Goal: Task Accomplishment & Management: Manage account settings

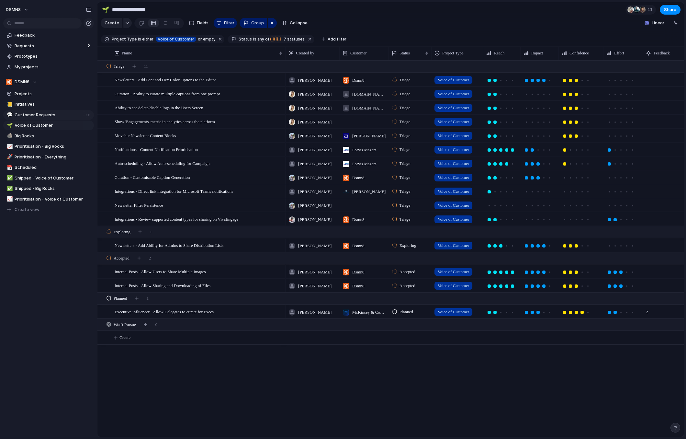
click at [31, 113] on span "Customer Requests" at bounding box center [53, 115] width 77 height 6
type input "**********"
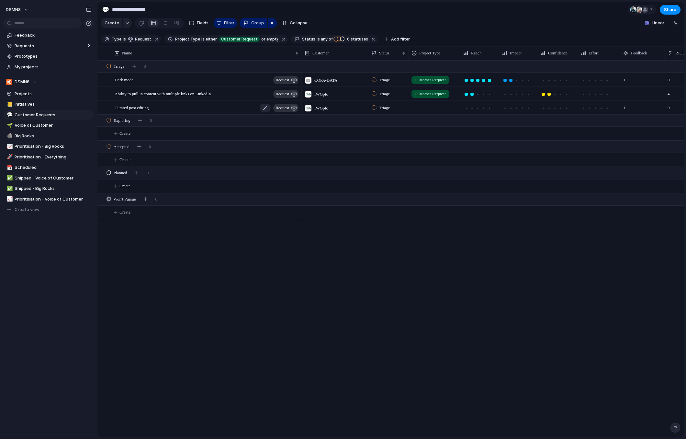
click at [167, 108] on div "Curated post editing request" at bounding box center [207, 107] width 185 height 13
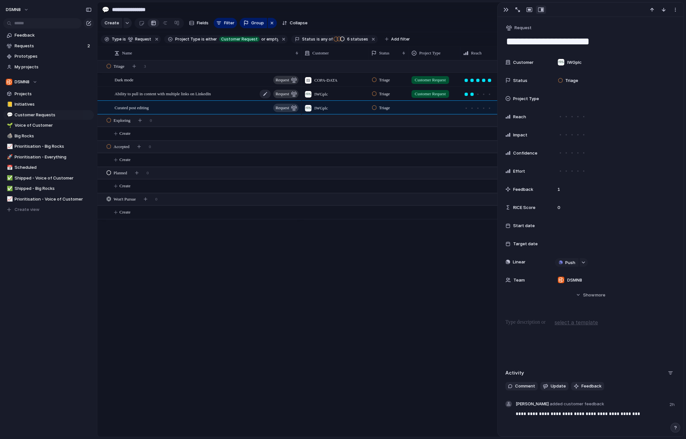
click at [184, 93] on span "Ability to pull in content with multiple links on LinkedIn" at bounding box center [163, 93] width 96 height 7
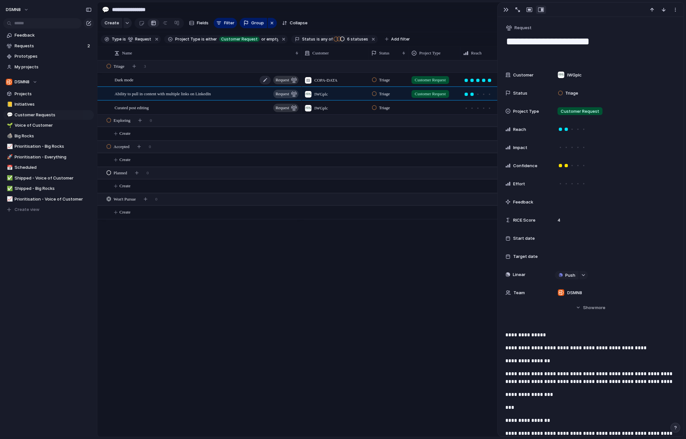
click at [142, 80] on div "Dark mode request" at bounding box center [207, 79] width 185 height 13
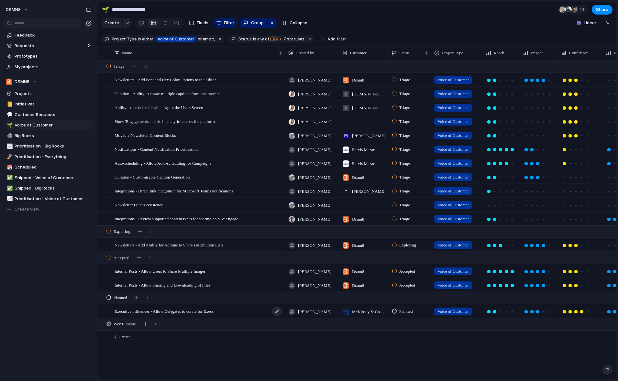
click at [265, 313] on div "Executive influencer - Allow Delegates to curate for Execs" at bounding box center [199, 311] width 169 height 13
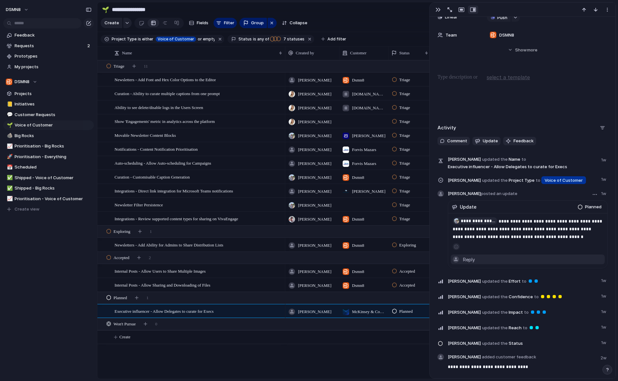
scroll to position [276, 0]
click at [479, 260] on div "James Reply" at bounding box center [533, 258] width 140 height 7
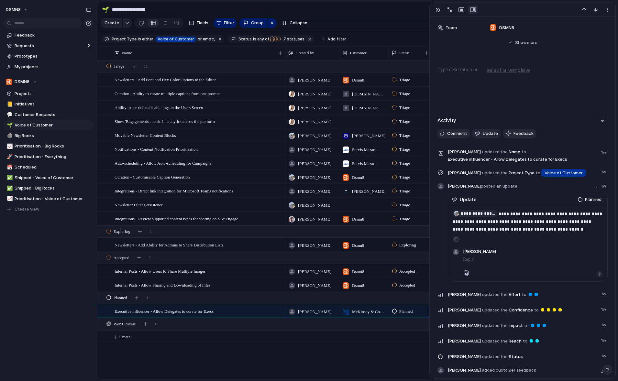
scroll to position [283, 0]
type input "***"
click at [502, 295] on span "[PERSON_NAME]" at bounding box center [501, 294] width 33 height 6
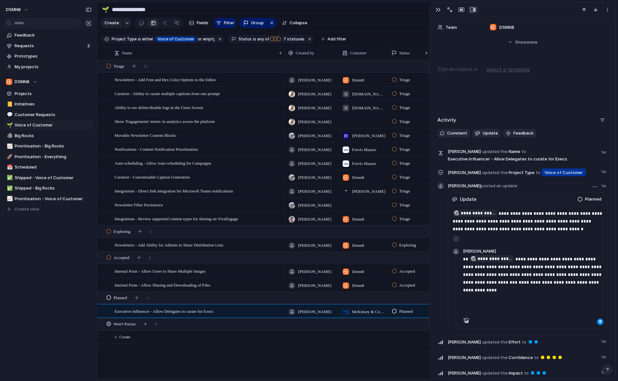
click at [500, 293] on p "**********" at bounding box center [533, 274] width 140 height 39
click at [599, 322] on div "button" at bounding box center [600, 322] width 4 height 4
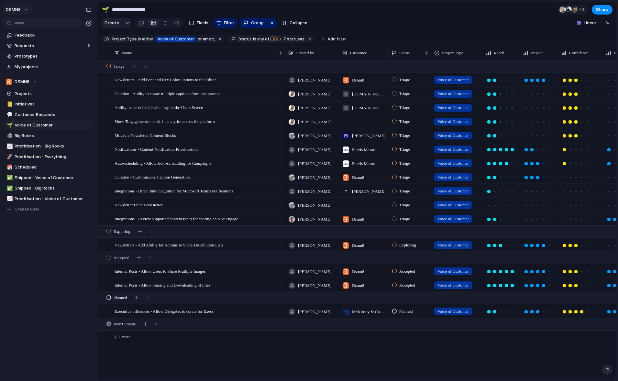
click at [26, 8] on button "DSMN8" at bounding box center [17, 10] width 29 height 10
click at [27, 23] on span "Settings" at bounding box center [24, 24] width 18 height 6
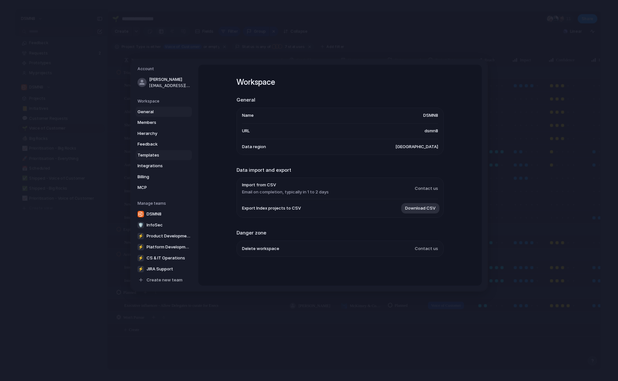
click at [152, 154] on span "Templates" at bounding box center [158, 155] width 41 height 6
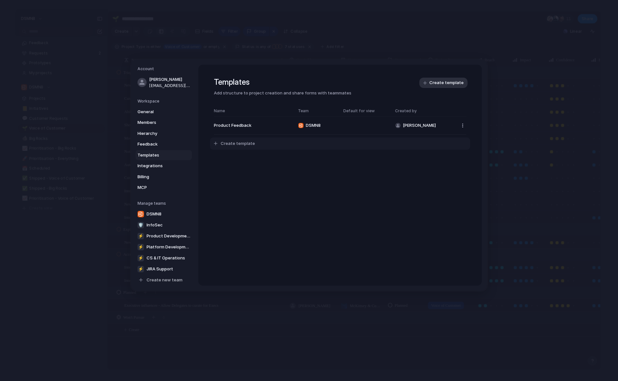
click at [242, 142] on span "Create template" at bounding box center [238, 143] width 34 height 6
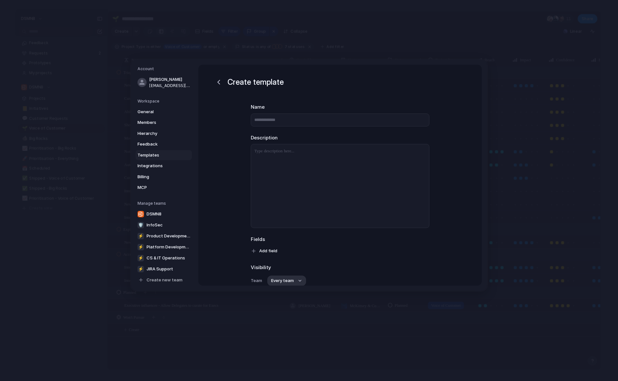
type input "*"
type input "**********"
click at [282, 153] on p at bounding box center [340, 152] width 178 height 8
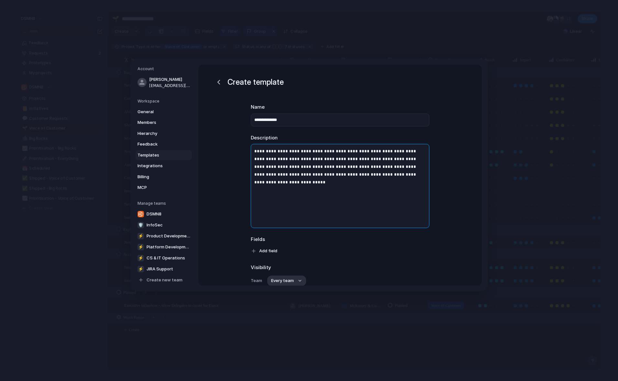
scroll to position [3, 0]
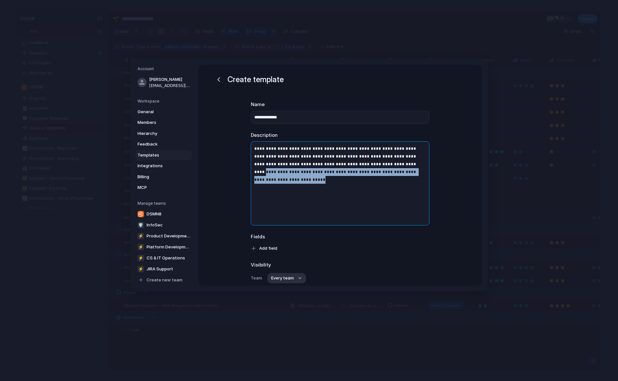
drag, startPoint x: 397, startPoint y: 172, endPoint x: 378, endPoint y: 164, distance: 20.6
click at [377, 164] on p "**********" at bounding box center [340, 160] width 178 height 31
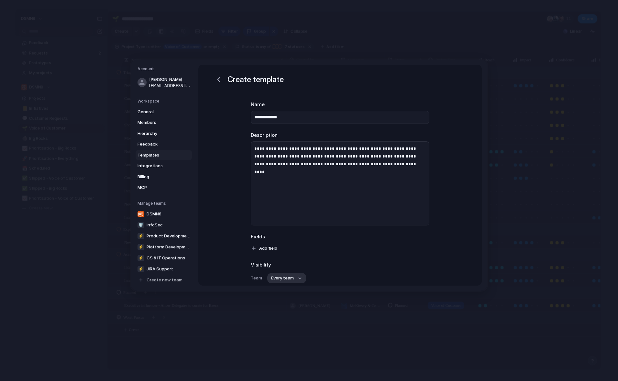
click at [396, 271] on div "Visibility Team Every team" at bounding box center [340, 273] width 179 height 22
click at [286, 247] on div "Add field" at bounding box center [340, 248] width 179 height 10
click at [278, 247] on button "Add field" at bounding box center [265, 248] width 36 height 10
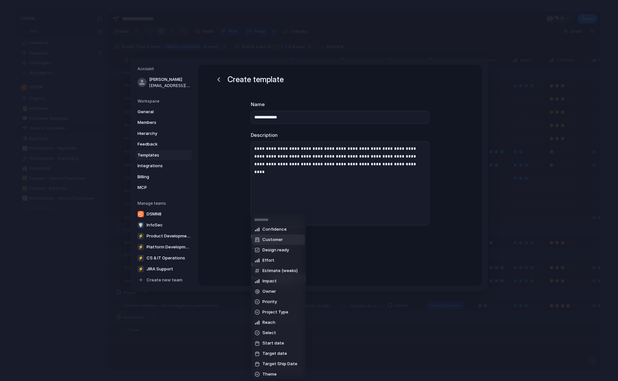
scroll to position [6, 0]
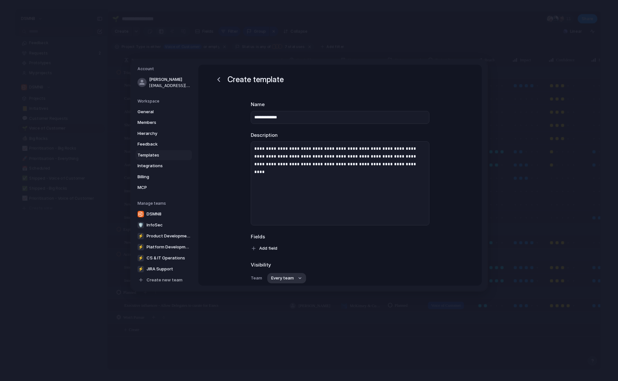
click at [240, 257] on div "Confidence Customer Design ready Effort Estimate (weeks) Impact Owner Priority …" at bounding box center [309, 190] width 618 height 381
click at [151, 156] on span "Templates" at bounding box center [158, 155] width 41 height 6
click at [151, 153] on span "Templates" at bounding box center [158, 155] width 41 height 6
click at [219, 80] on div "button" at bounding box center [219, 80] width 8 height 8
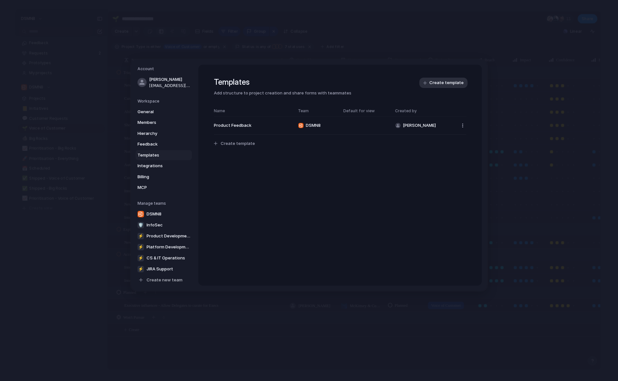
scroll to position [0, 0]
click at [244, 126] on span "Product Feedback" at bounding box center [253, 126] width 78 height 6
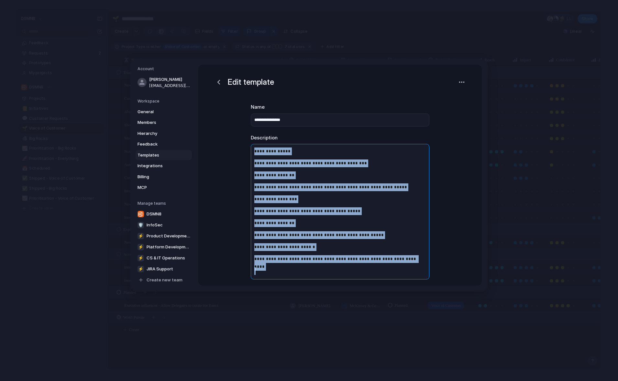
drag, startPoint x: 254, startPoint y: 152, endPoint x: 365, endPoint y: 255, distance: 151.0
click at [389, 268] on div "**********" at bounding box center [340, 211] width 178 height 135
copy div "**********"
click at [218, 82] on div "button" at bounding box center [219, 82] width 8 height 8
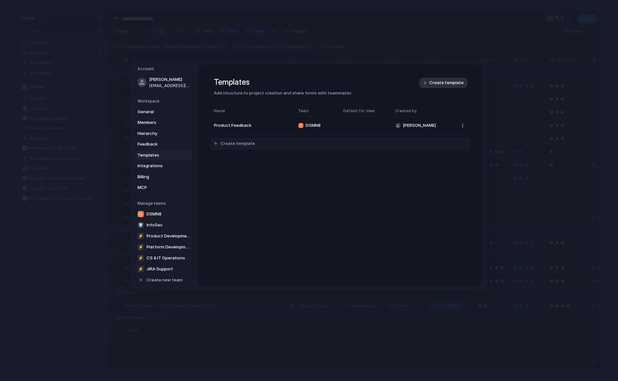
click at [246, 143] on span "Create template" at bounding box center [238, 143] width 34 height 6
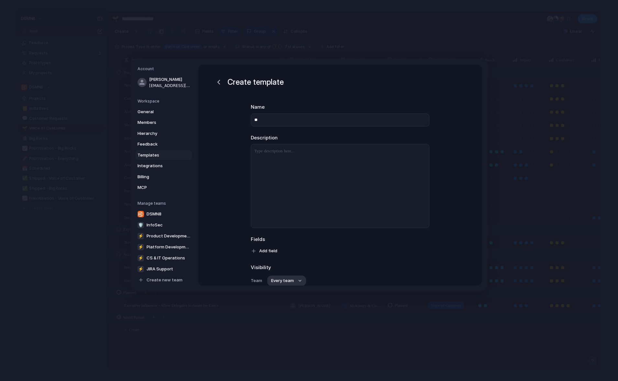
type input "*"
type input "**********"
click at [266, 159] on div at bounding box center [340, 186] width 178 height 84
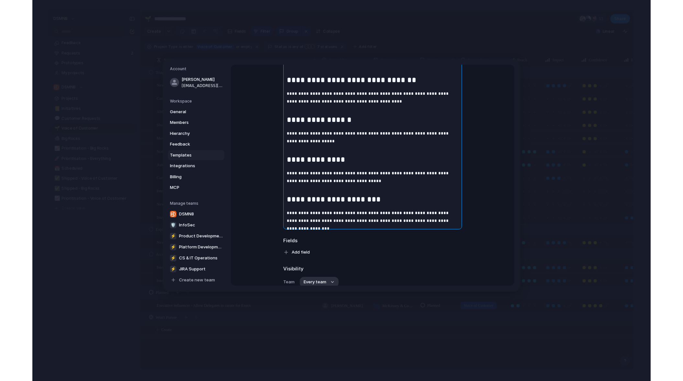
scroll to position [77, 0]
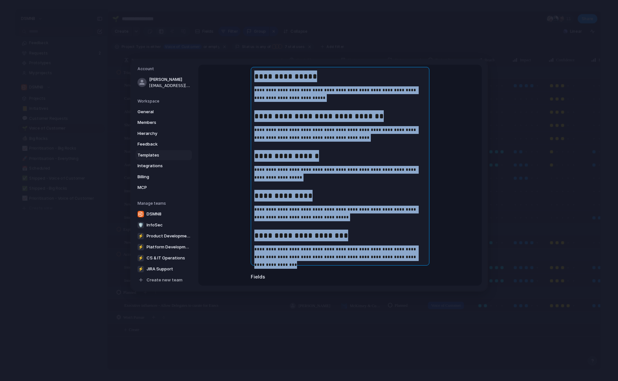
drag, startPoint x: 255, startPoint y: 78, endPoint x: 411, endPoint y: 262, distance: 240.9
click at [411, 262] on div "**********" at bounding box center [340, 166] width 178 height 198
click at [280, 157] on strong "**********" at bounding box center [286, 156] width 65 height 8
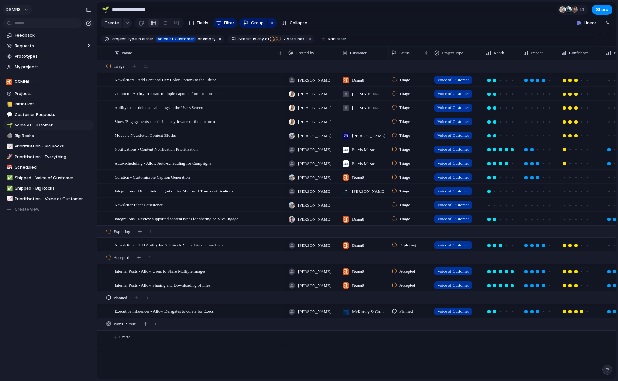
click at [25, 10] on button "DSMN8" at bounding box center [17, 10] width 29 height 10
click at [34, 23] on li "Settings" at bounding box center [32, 24] width 54 height 10
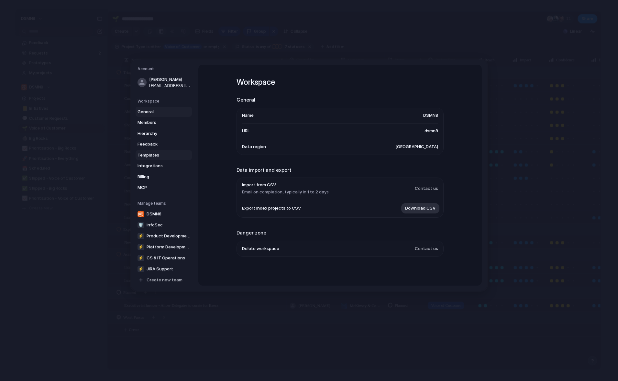
click at [155, 156] on span "Templates" at bounding box center [158, 155] width 41 height 6
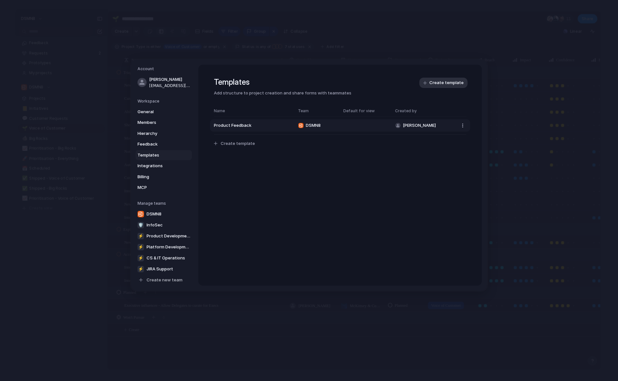
click at [251, 127] on span "Product Feedback" at bounding box center [253, 126] width 78 height 6
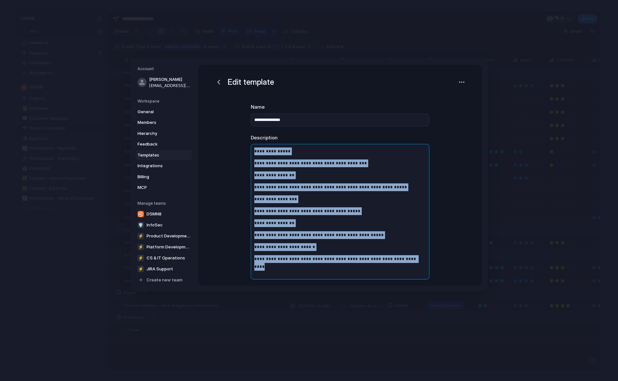
drag, startPoint x: 253, startPoint y: 152, endPoint x: 412, endPoint y: 262, distance: 193.4
click at [412, 262] on div "**********" at bounding box center [340, 211] width 178 height 135
copy div "**********"
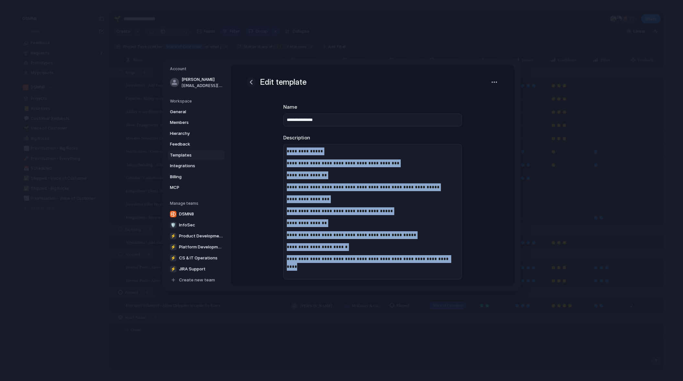
click at [252, 81] on div "button" at bounding box center [251, 82] width 8 height 8
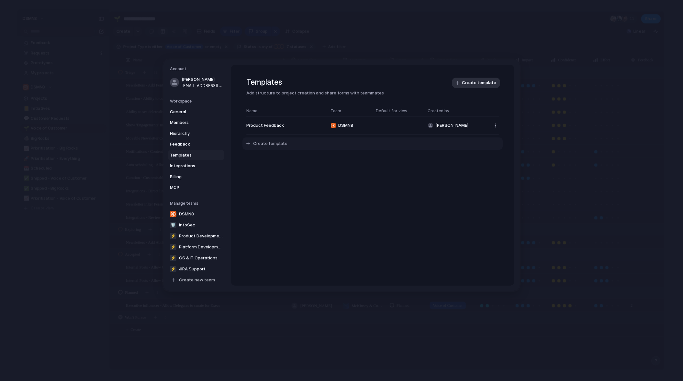
click at [272, 144] on span "Create template" at bounding box center [270, 143] width 34 height 6
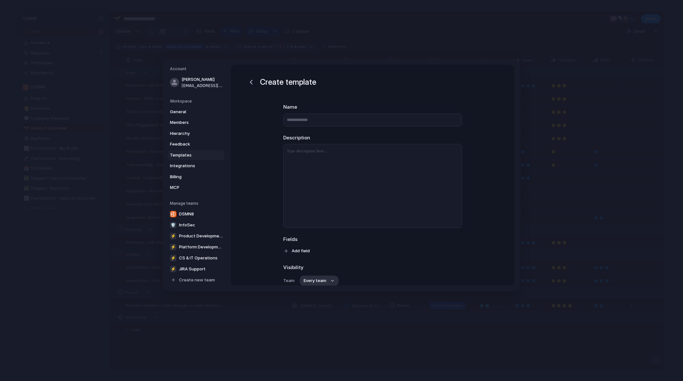
type input "*"
type input "**********"
click at [295, 154] on p at bounding box center [373, 152] width 178 height 8
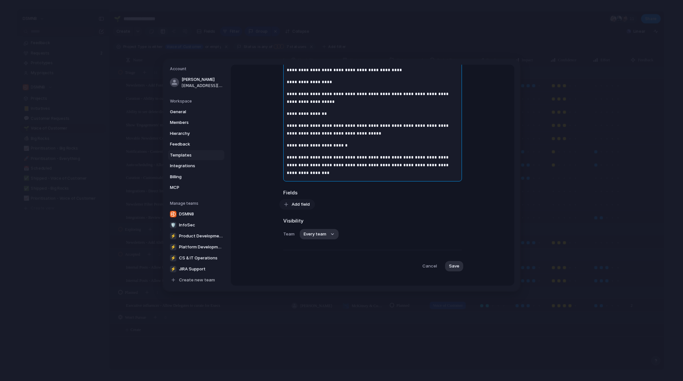
scroll to position [134, 0]
click at [453, 262] on span "Save" at bounding box center [454, 265] width 10 height 6
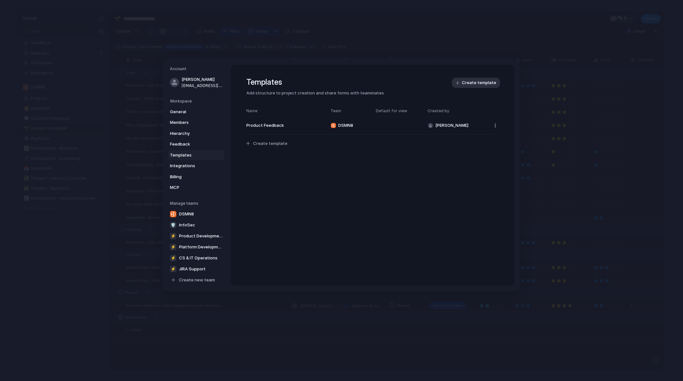
scroll to position [0, 0]
click at [279, 125] on span "Product Feedback" at bounding box center [285, 126] width 78 height 6
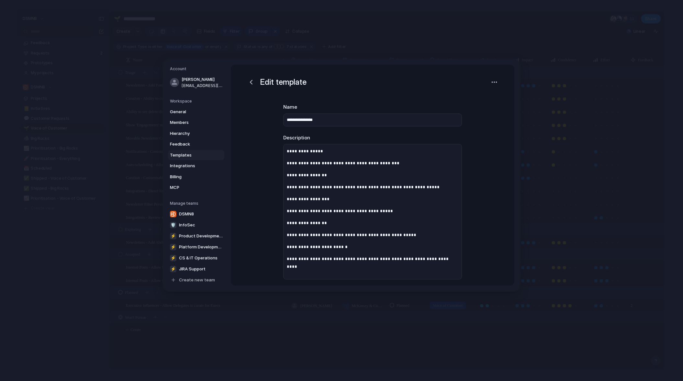
scroll to position [149, 0]
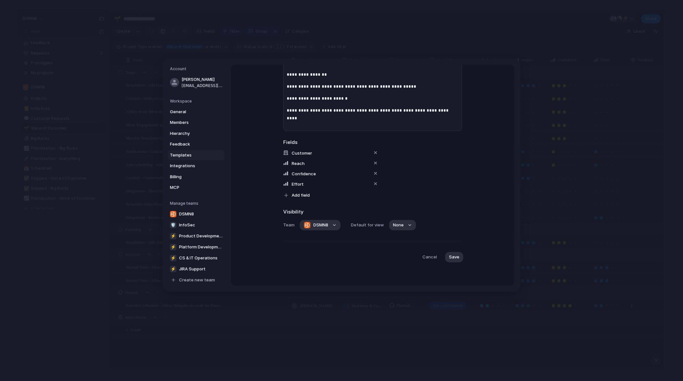
click at [481, 80] on div "**********" at bounding box center [373, 101] width 284 height 370
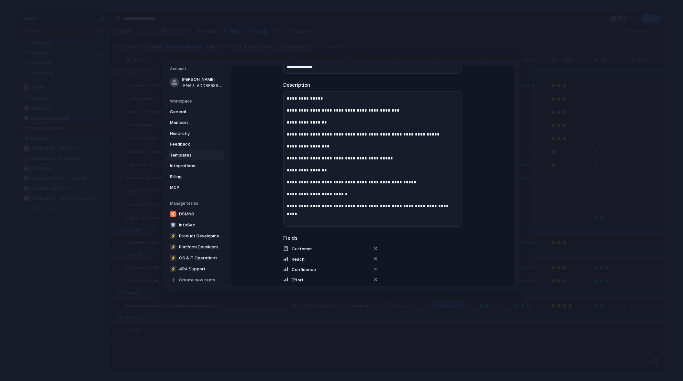
scroll to position [0, 0]
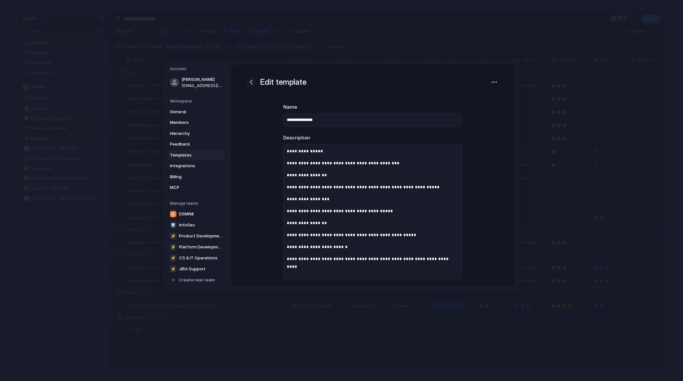
click at [252, 82] on div "button" at bounding box center [251, 82] width 8 height 8
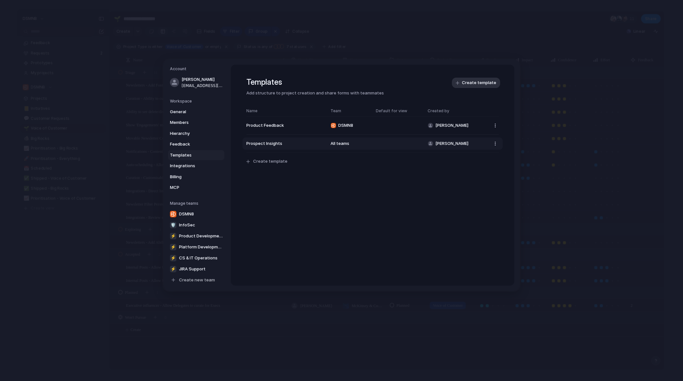
click at [342, 143] on div "All teams" at bounding box center [349, 143] width 39 height 6
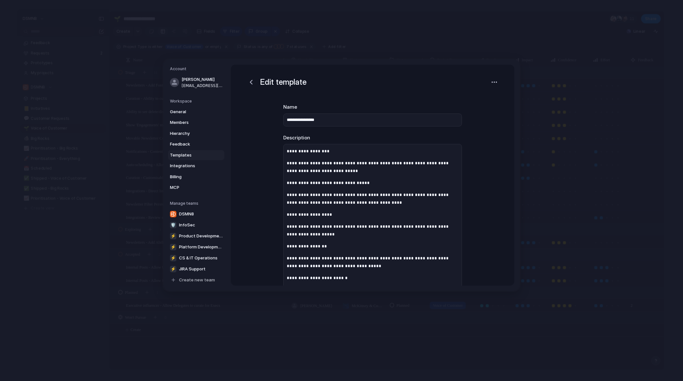
scroll to position [134, 0]
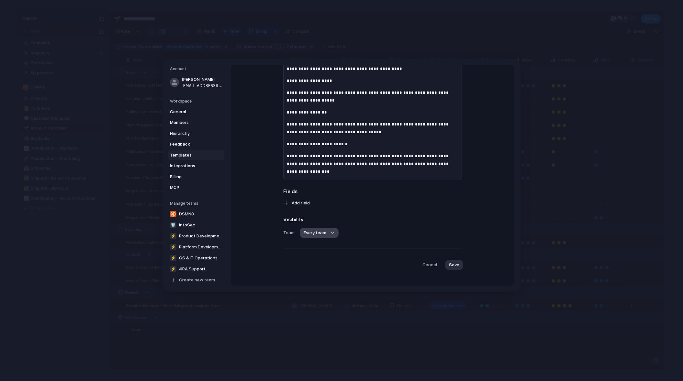
click at [332, 228] on button "Every team" at bounding box center [319, 233] width 39 height 10
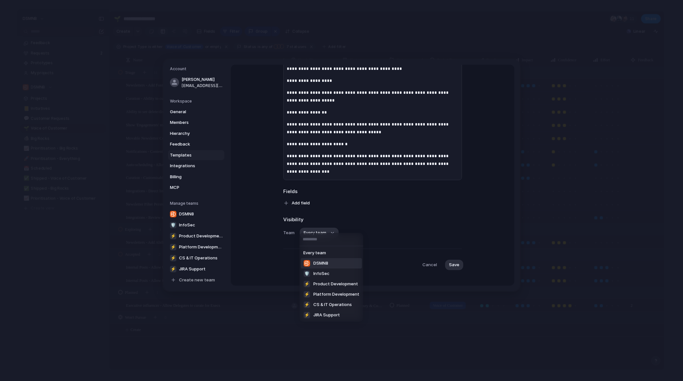
click at [325, 263] on span "DSMN8" at bounding box center [320, 263] width 15 height 6
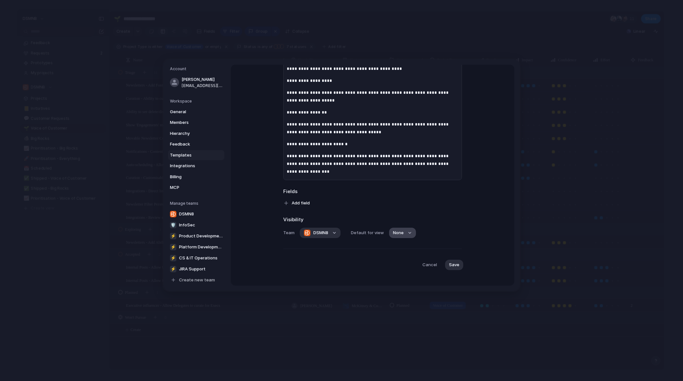
click at [408, 228] on button "None" at bounding box center [402, 233] width 27 height 10
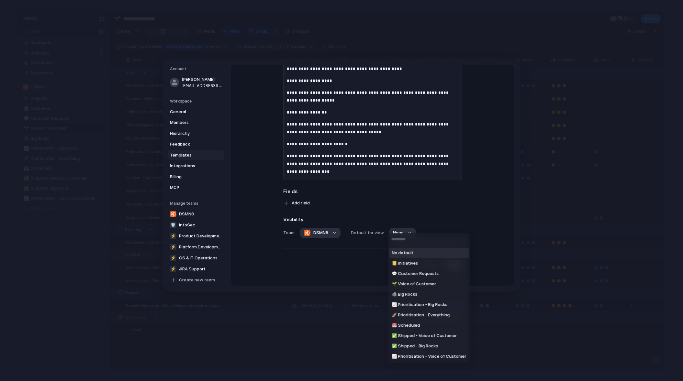
click at [396, 191] on div "No default 📒 Initiatives 💬 Customer Requests 🌱 Voice of Customer 🪨 Big Rocks 📈 …" at bounding box center [341, 190] width 683 height 381
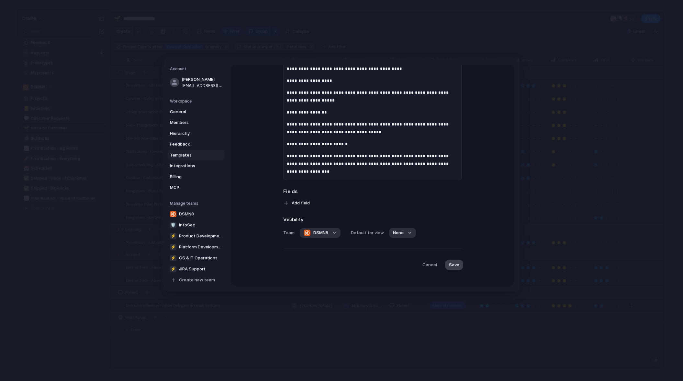
click at [456, 262] on span "Save" at bounding box center [454, 265] width 10 height 6
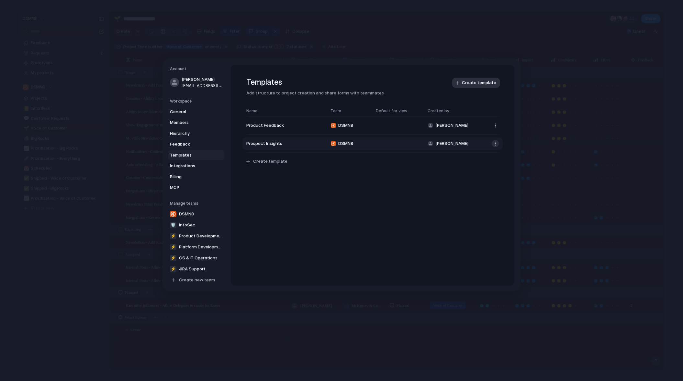
click at [495, 143] on button "button" at bounding box center [495, 143] width 7 height 7
click at [475, 158] on span "Copy link" at bounding box center [473, 156] width 18 height 6
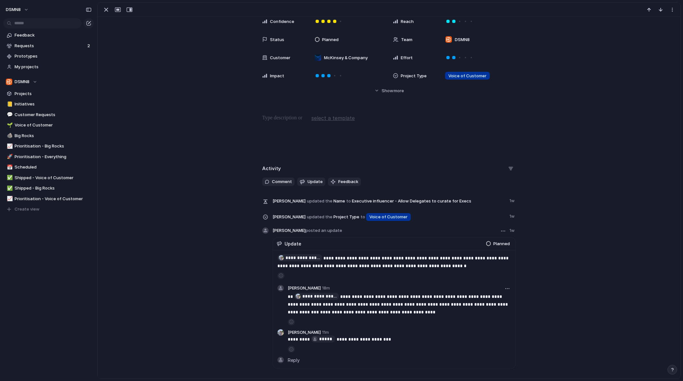
scroll to position [138, 0]
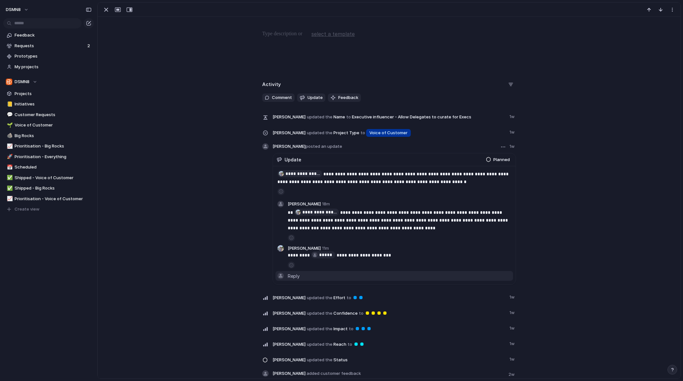
click at [296, 276] on span "Reply" at bounding box center [294, 276] width 12 height 7
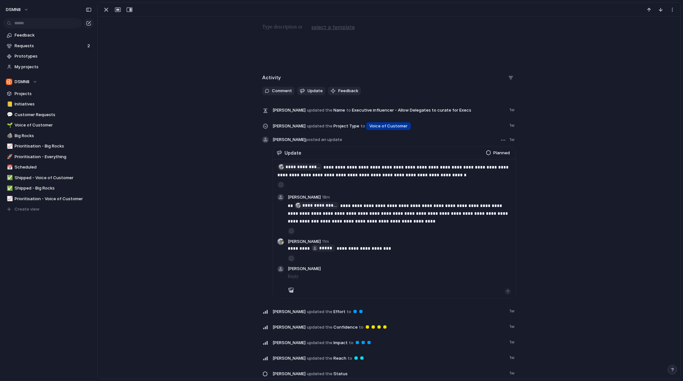
scroll to position [144, 0]
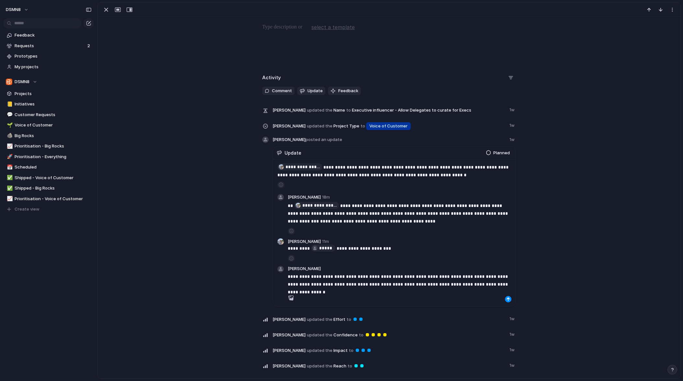
click at [509, 298] on div "button" at bounding box center [508, 299] width 4 height 4
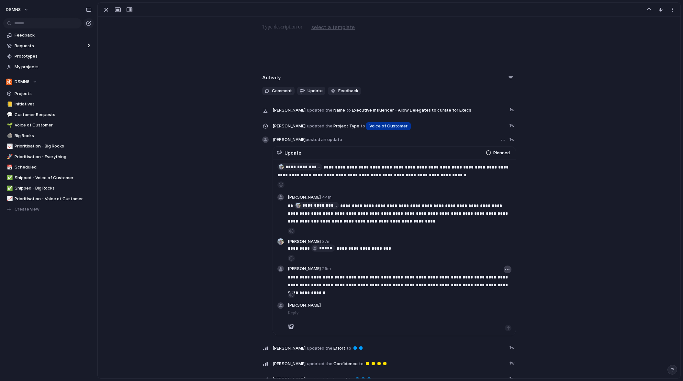
click at [506, 269] on div "button" at bounding box center [507, 269] width 4 height 1
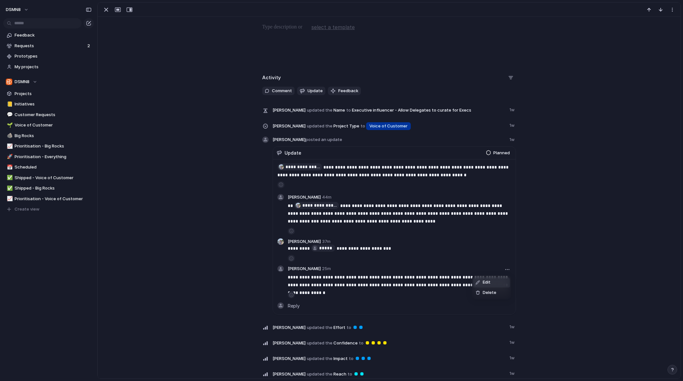
click at [497, 281] on li "Edit" at bounding box center [491, 282] width 37 height 10
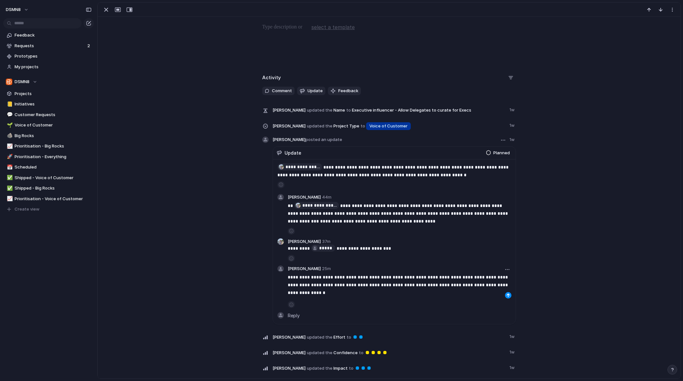
click at [370, 285] on p "**********" at bounding box center [400, 282] width 224 height 16
drag, startPoint x: 473, startPoint y: 285, endPoint x: 352, endPoint y: 288, distance: 121.1
click at [352, 288] on p "**********" at bounding box center [400, 282] width 224 height 16
click at [508, 298] on button "button" at bounding box center [508, 295] width 6 height 6
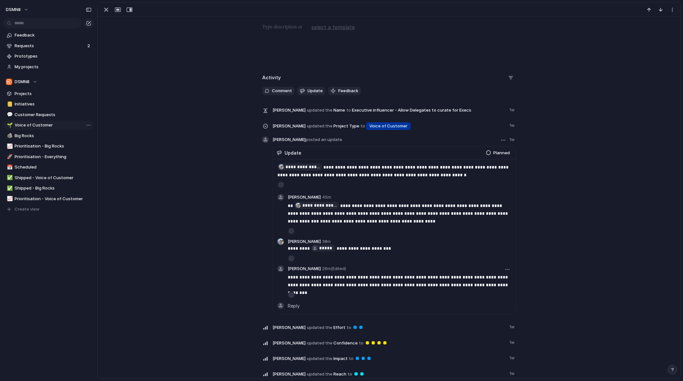
click at [23, 124] on span "Voice of Customer" at bounding box center [53, 125] width 77 height 6
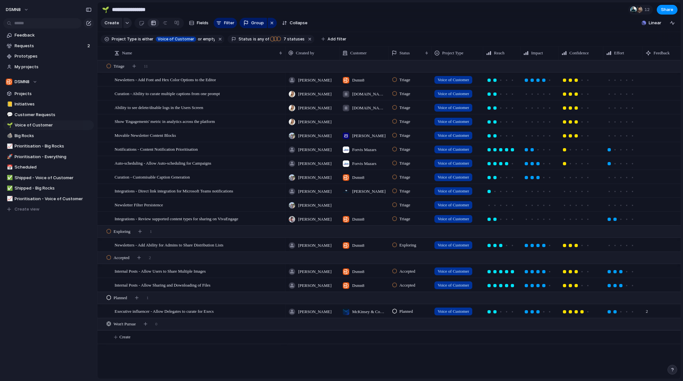
click at [409, 310] on span "Planned" at bounding box center [406, 311] width 14 height 6
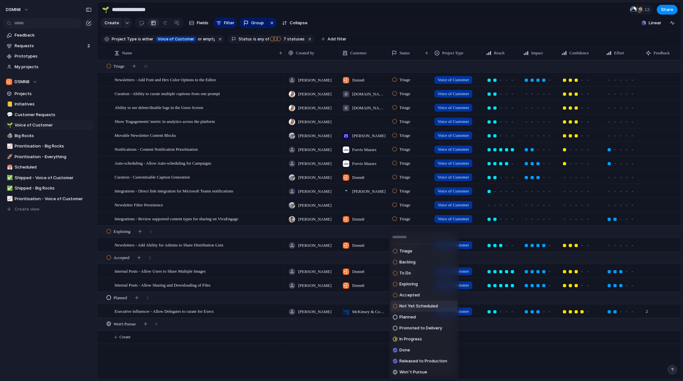
click at [306, 361] on div "Triage Backlog To Do Exploring Accepted Not Yet Scheduled Planned Promoted to D…" at bounding box center [341, 190] width 683 height 381
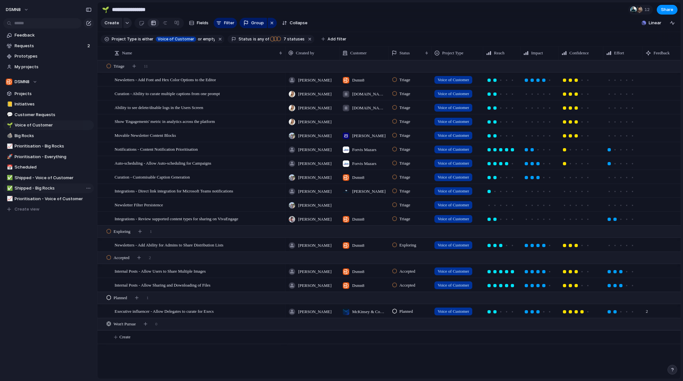
click at [44, 187] on span "Shipped - Big Rocks" at bounding box center [53, 188] width 77 height 6
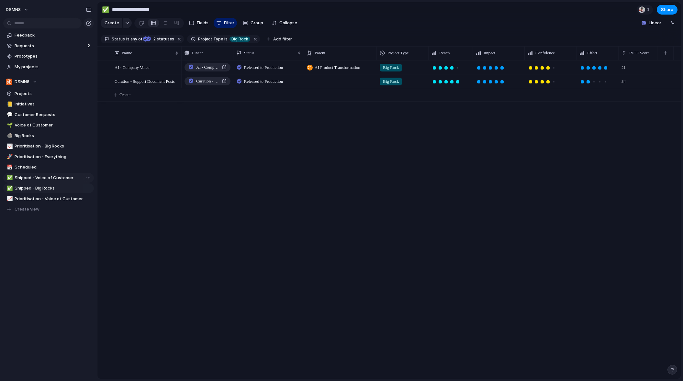
click at [44, 179] on span "Shipped - Voice of Customer" at bounding box center [53, 178] width 77 height 6
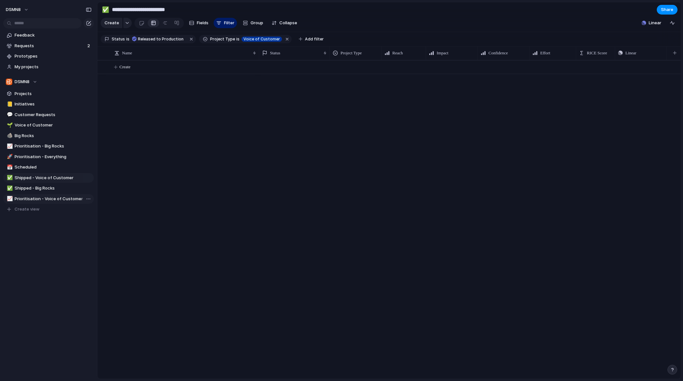
click at [56, 198] on span "Prioritisation - Voice of Customer" at bounding box center [53, 199] width 77 height 6
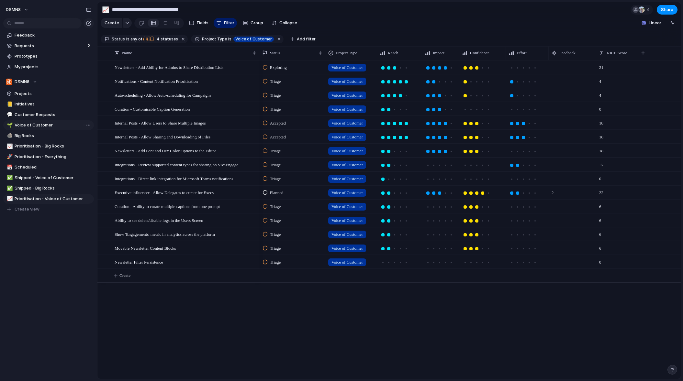
click at [42, 125] on span "Voice of Customer" at bounding box center [53, 125] width 77 height 6
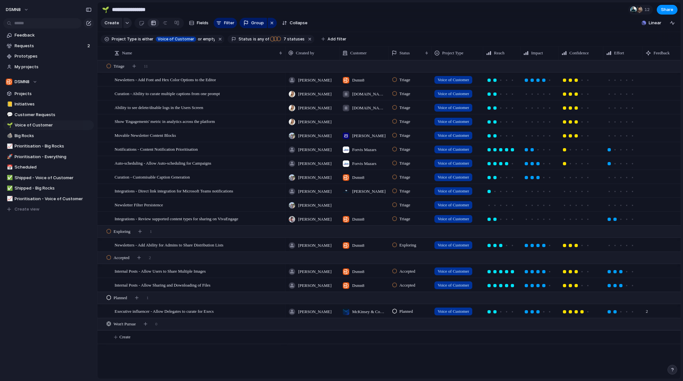
click at [404, 312] on span "Planned" at bounding box center [406, 311] width 14 height 6
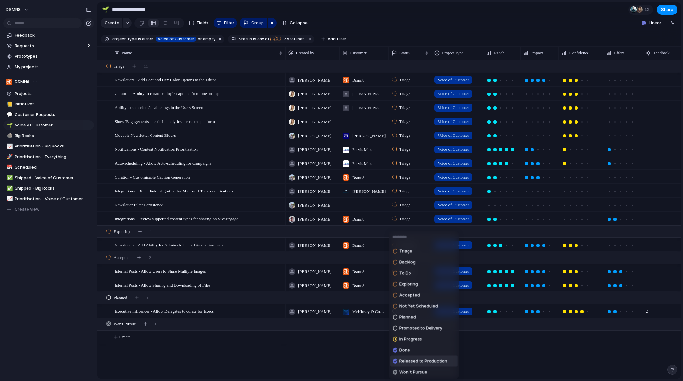
click at [419, 362] on span "Released to Production" at bounding box center [423, 361] width 48 height 6
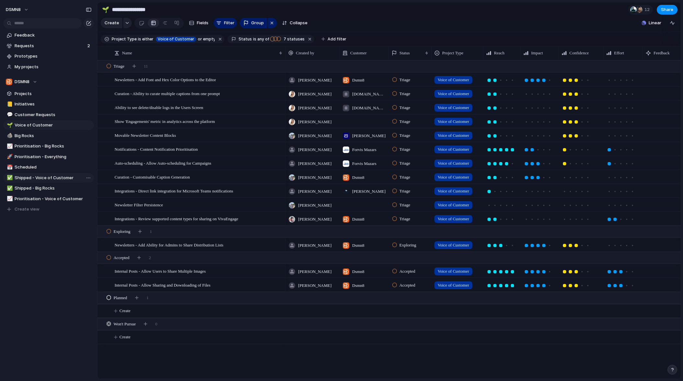
click at [38, 178] on span "Shipped - Voice of Customer" at bounding box center [53, 178] width 77 height 6
type input "**********"
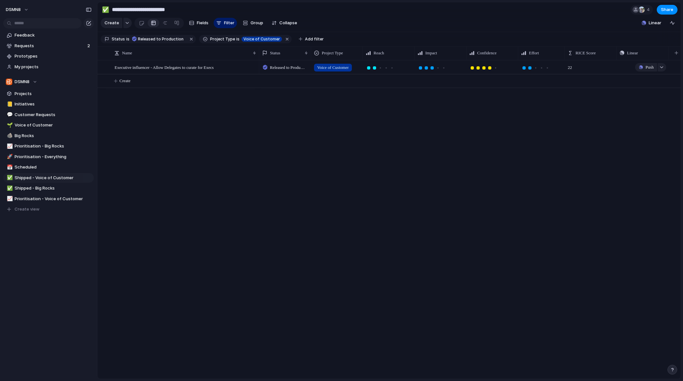
click at [628, 67] on div "Push" at bounding box center [642, 67] width 51 height 13
click at [663, 67] on div "button" at bounding box center [661, 67] width 5 height 3
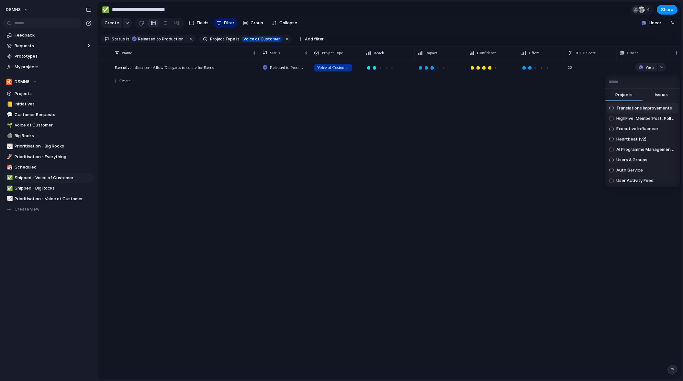
click at [661, 95] on span "Issues" at bounding box center [661, 95] width 13 height 6
click at [628, 83] on input "text" at bounding box center [642, 81] width 74 height 13
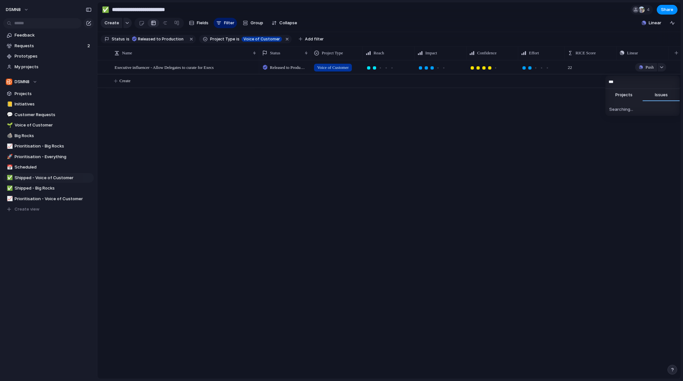
type input "****"
click at [639, 63] on div "Error" at bounding box center [643, 67] width 52 height 13
click at [650, 53] on div "Linear" at bounding box center [643, 53] width 46 height 6
click at [594, 124] on div "Modify Hide Sort ascending Sort descending" at bounding box center [341, 190] width 683 height 381
click at [609, 97] on div "Released to Production Voice of Customer 22 Error" at bounding box center [469, 219] width 421 height 319
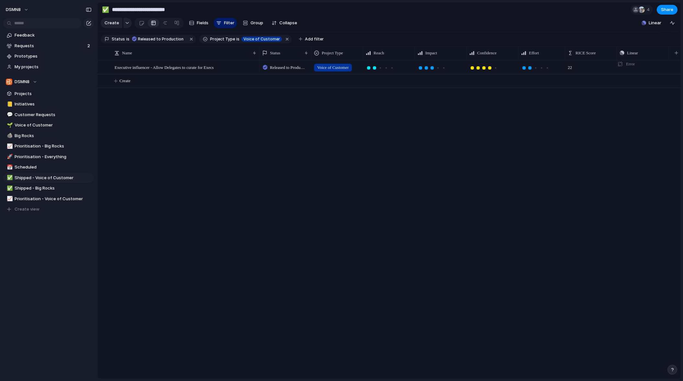
click at [588, 123] on div "Released to Production Voice of Customer 22 Error" at bounding box center [469, 219] width 421 height 319
click at [45, 176] on span "Shipped - Voice of Customer" at bounding box center [53, 178] width 77 height 6
click at [645, 66] on span "Push" at bounding box center [649, 67] width 8 height 6
click at [645, 94] on li "Issue" at bounding box center [648, 92] width 37 height 10
click at [641, 52] on div "Linear" at bounding box center [643, 53] width 46 height 6
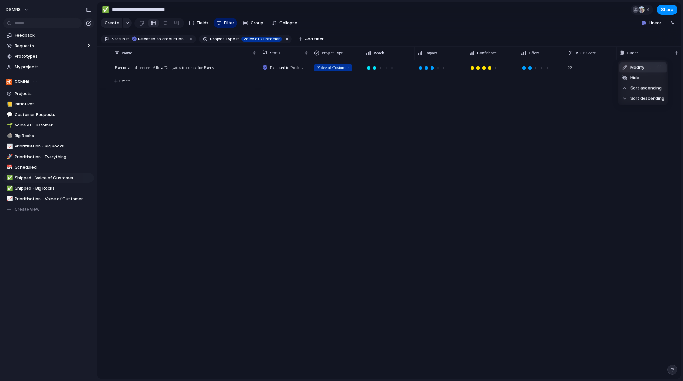
click at [672, 53] on div "Modify Hide Sort ascending Sort descending" at bounding box center [341, 190] width 683 height 381
click at [625, 104] on div "Released to Production Voice of Customer 22 Open in Linear" at bounding box center [469, 219] width 421 height 319
click at [635, 66] on span "Open in Linear" at bounding box center [642, 67] width 23 height 6
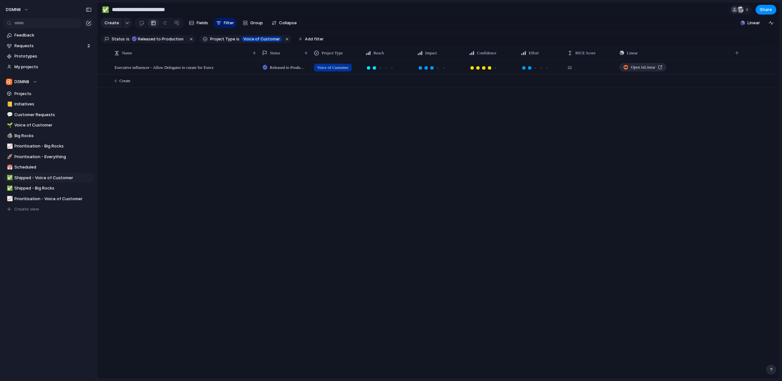
drag, startPoint x: 675, startPoint y: 52, endPoint x: 728, endPoint y: 52, distance: 52.8
click at [683, 52] on div at bounding box center [728, 53] width 3 height 14
click at [665, 66] on link "Open in Linear" at bounding box center [643, 67] width 47 height 8
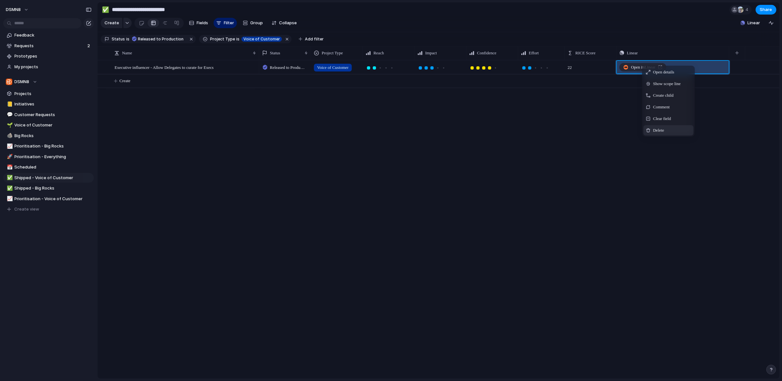
click at [661, 130] on span "Delete" at bounding box center [658, 130] width 11 height 6
click at [691, 97] on div "Released to Production Voice of Customer 22 Open in Linear" at bounding box center [519, 219] width 520 height 319
click at [655, 121] on span "Clear field" at bounding box center [655, 120] width 18 height 6
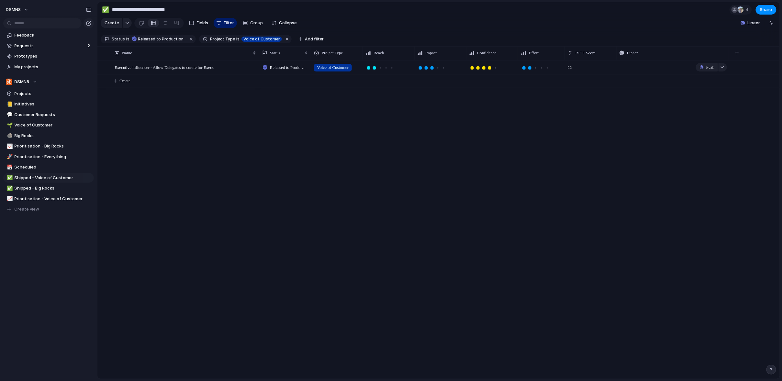
click at [635, 66] on div "Push" at bounding box center [673, 67] width 112 height 13
click at [723, 67] on div "button" at bounding box center [722, 67] width 5 height 3
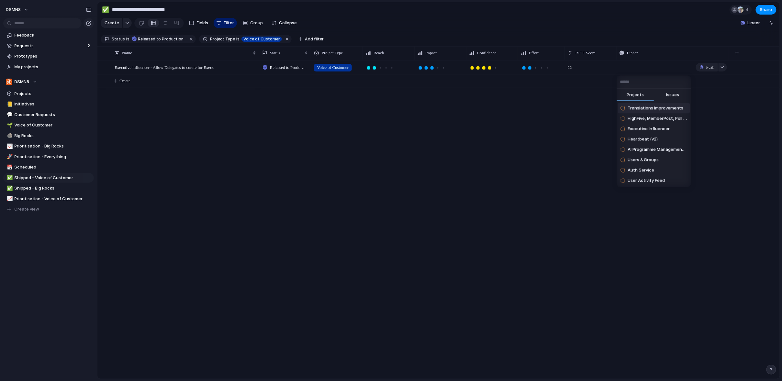
click at [673, 96] on span "Issues" at bounding box center [672, 95] width 13 height 6
click at [635, 82] on input "text" at bounding box center [654, 81] width 74 height 13
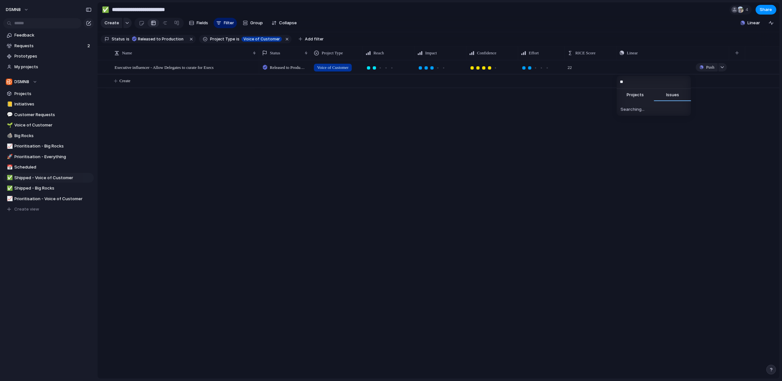
type input "*"
type input "****"
click at [657, 107] on span "Delegate Access Control - Add client-level setting to enable delegate curation …" at bounding box center [658, 108] width 60 height 6
click at [587, 130] on div "Released to Production Voice of Customer 22 Open in Linear" at bounding box center [519, 219] width 520 height 319
click at [632, 66] on span "Open in Linear" at bounding box center [643, 67] width 24 height 6
